Goal: Task Accomplishment & Management: Complete application form

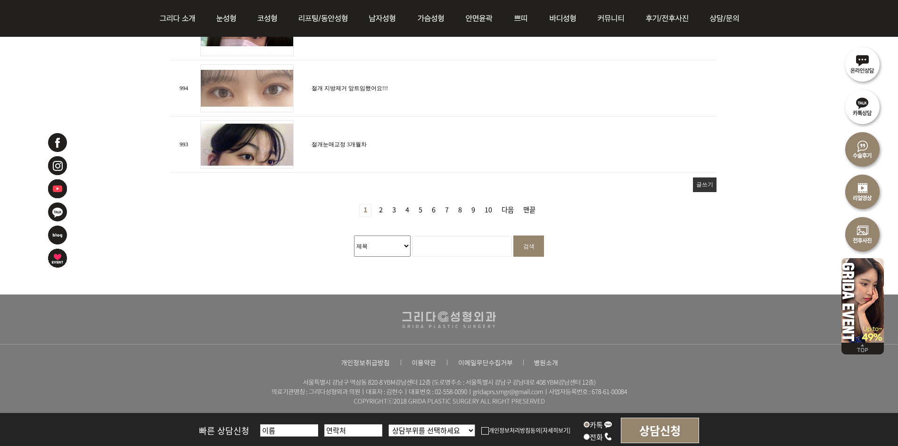
scroll to position [1203, 0]
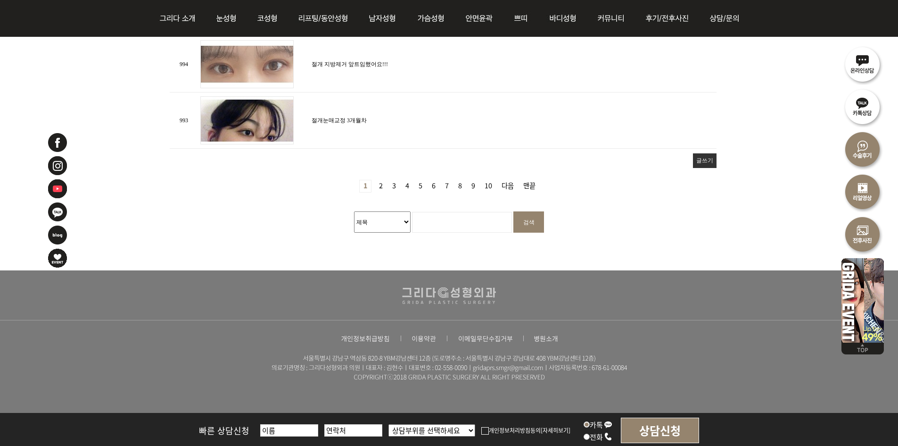
click at [510, 171] on nav "열린 1 페이지 2 페이지 3 페이지 4 페이지 5 페이지 6 페이지 7 페이지 8 페이지 9 페이지 10 페이지 다음 맨끝" at bounding box center [449, 181] width 559 height 22
click at [530, 180] on link "맨끝" at bounding box center [530, 186] width 20 height 12
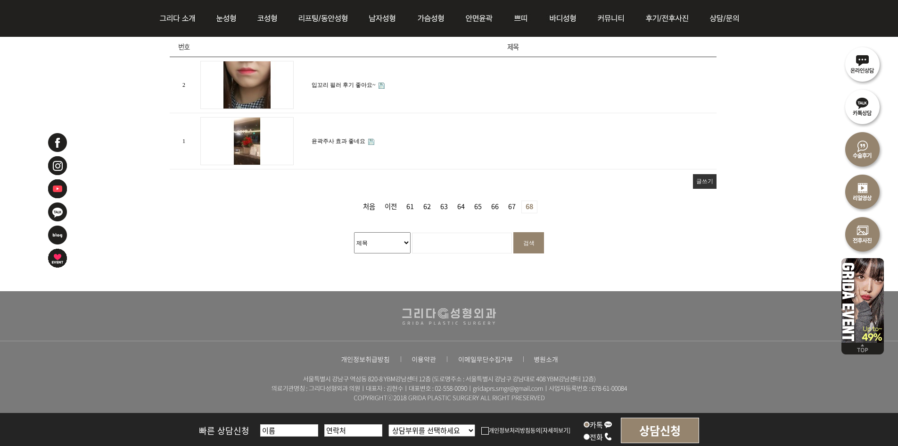
scroll to position [426, 0]
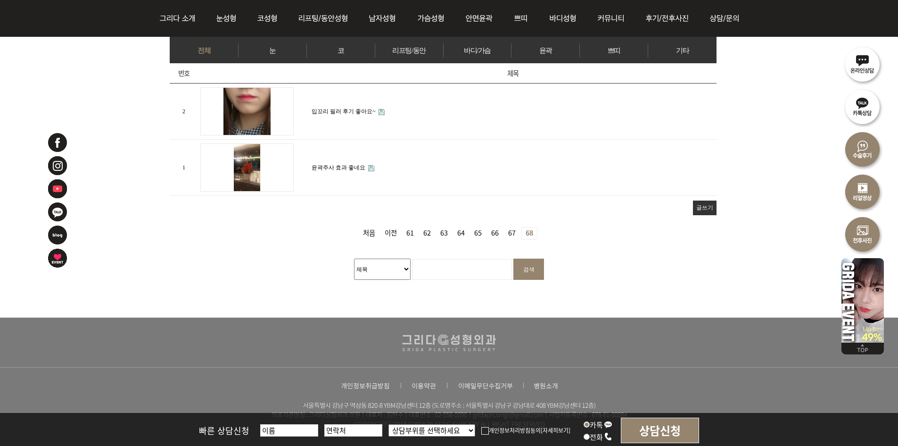
click at [396, 231] on link "이전" at bounding box center [391, 233] width 20 height 12
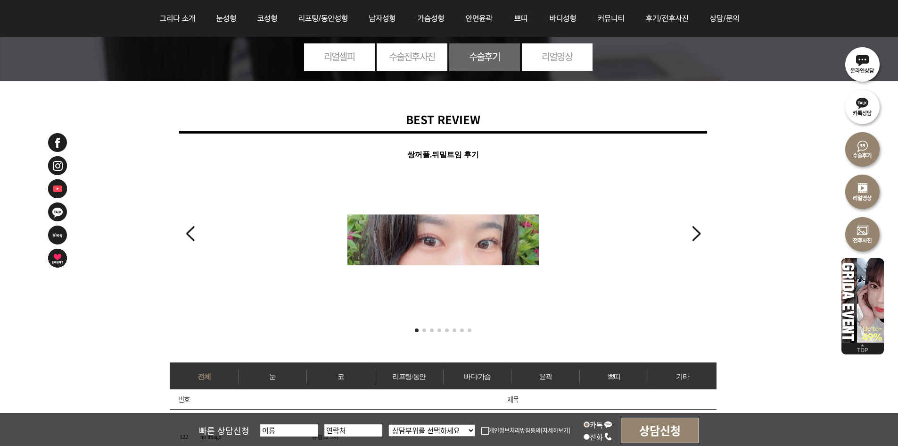
scroll to position [236, 0]
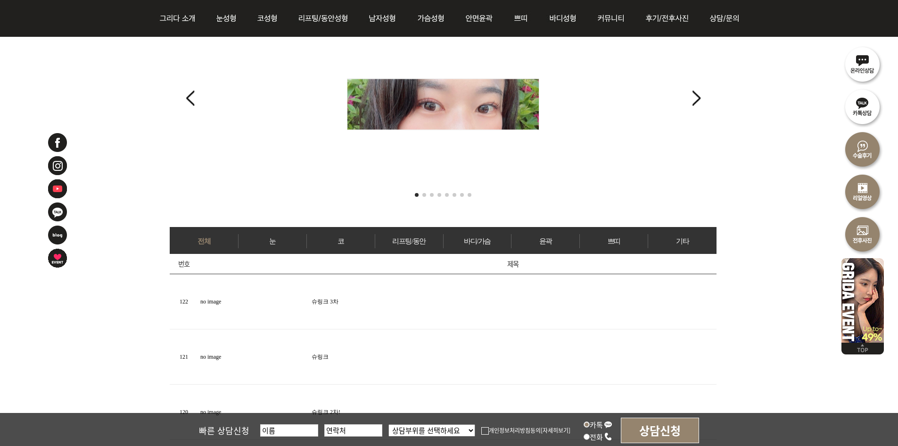
click at [328, 136] on div at bounding box center [443, 104] width 231 height 151
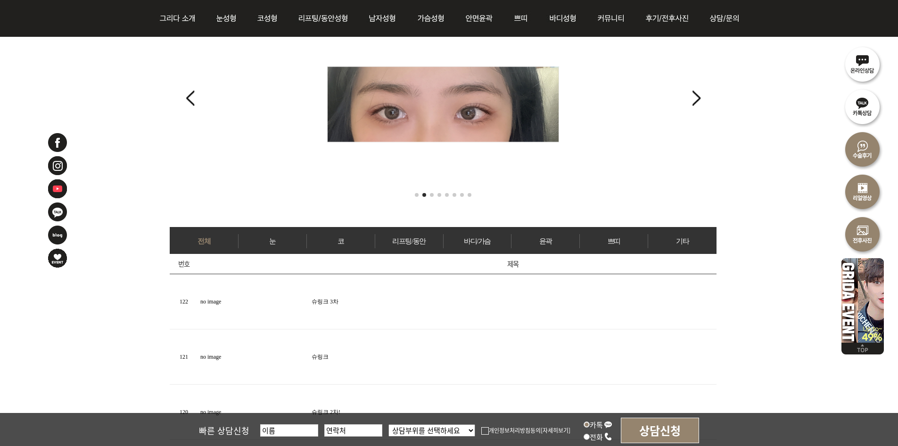
click at [426, 114] on img at bounding box center [443, 104] width 232 height 76
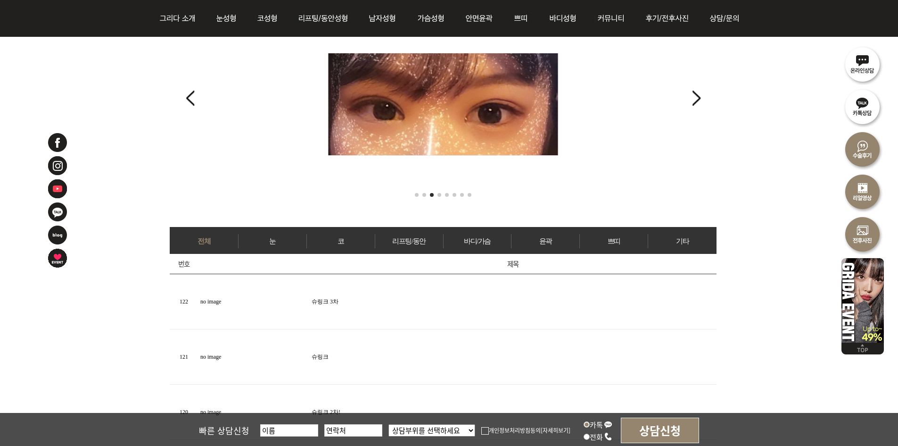
click at [488, 112] on img at bounding box center [443, 104] width 231 height 103
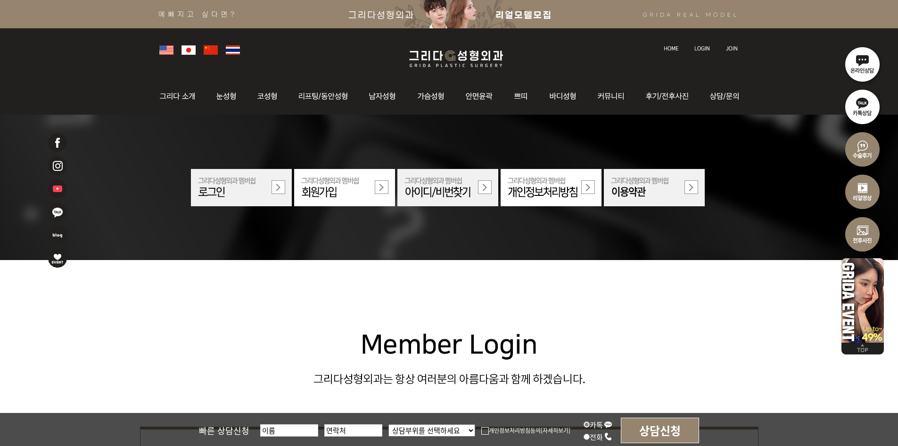
click at [667, 4] on img at bounding box center [449, 14] width 898 height 28
